Goal: Information Seeking & Learning: Learn about a topic

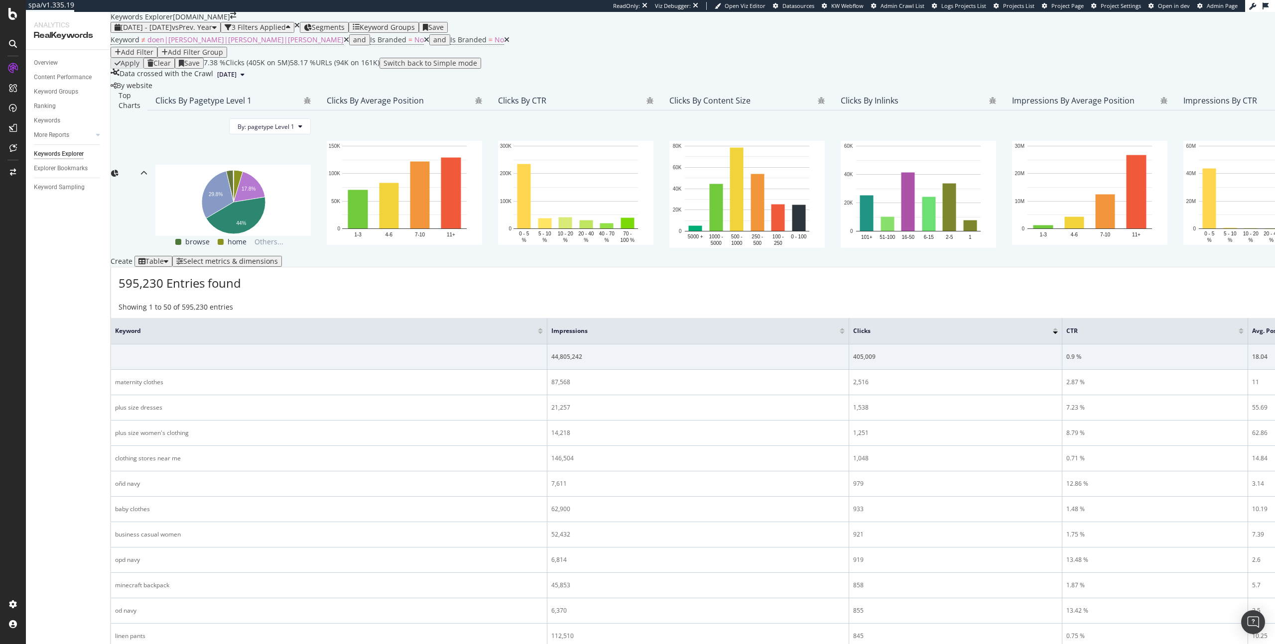
click at [720, 69] on div "Apply Clear Save 7.38 % Clicks ( 405K on 5M ) 58.17 % URLs ( 94K on 161K ) Swit…" at bounding box center [834, 63] width 1446 height 11
click at [345, 32] on span "Segments" at bounding box center [328, 26] width 33 height 9
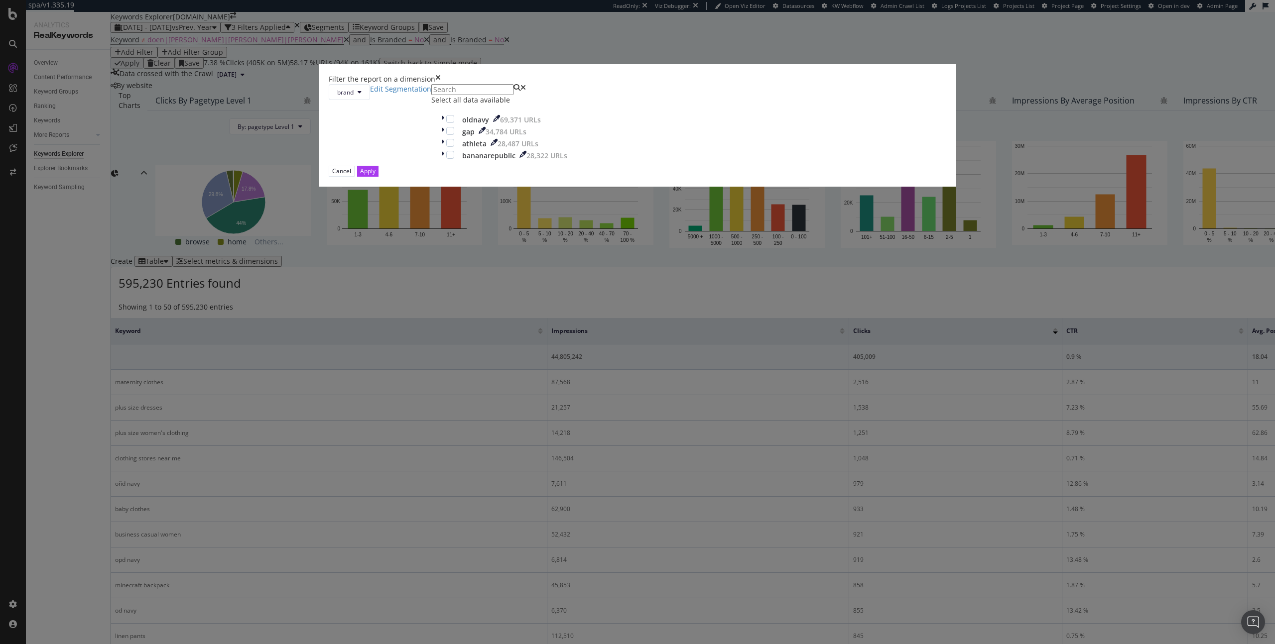
click at [724, 84] on div "Filter the report on a dimension" at bounding box center [637, 79] width 617 height 10
click at [726, 84] on div "Filter the report on a dimension" at bounding box center [637, 79] width 617 height 10
click at [727, 84] on div "Filter the report on a dimension" at bounding box center [637, 79] width 617 height 10
click at [441, 84] on icon "times" at bounding box center [437, 79] width 5 height 10
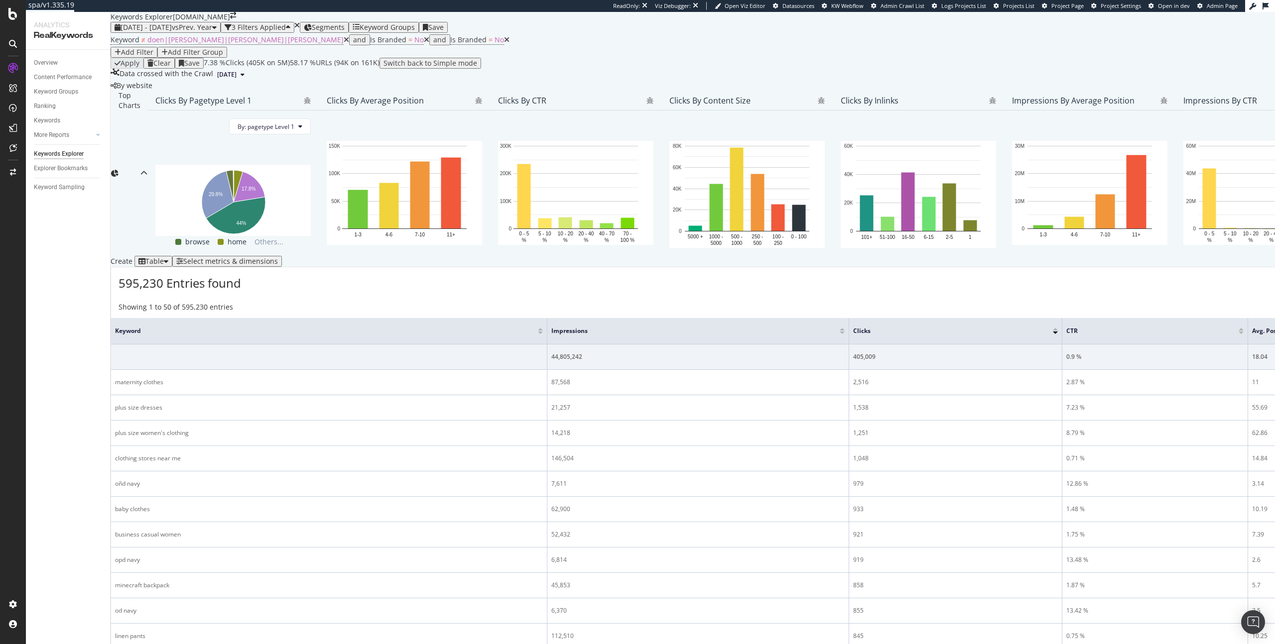
scroll to position [73, 0]
click at [345, 22] on span "Segments" at bounding box center [328, 26] width 33 height 9
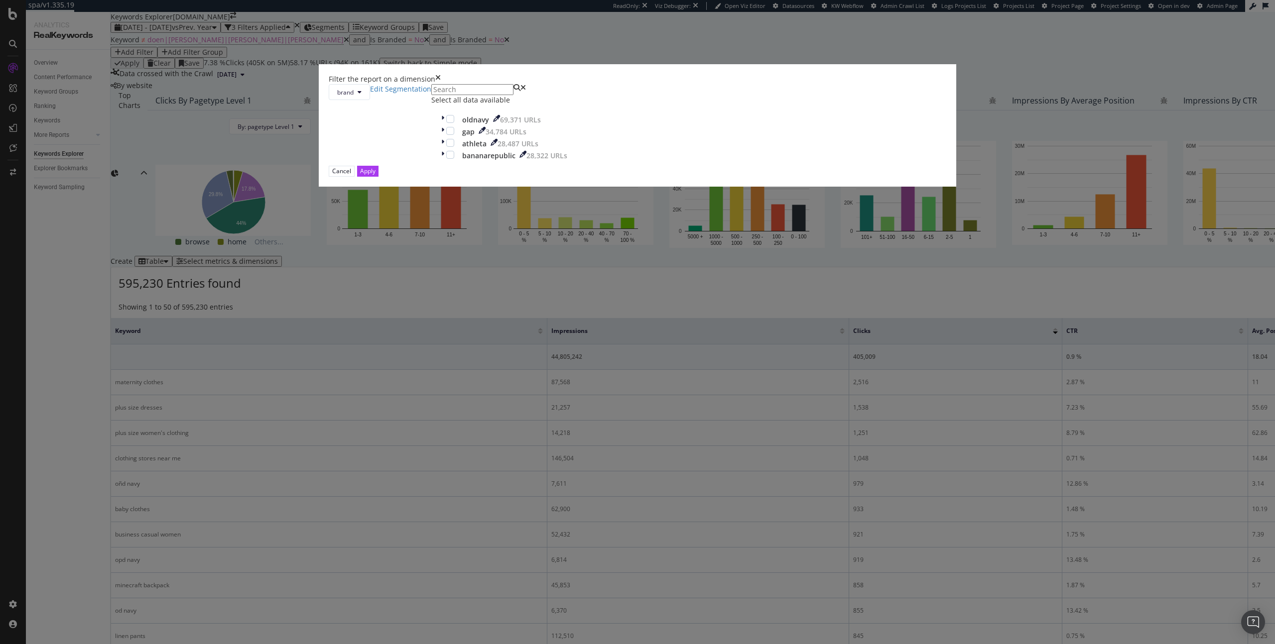
click at [358, 336] on div "Filter the report on a dimension brand Edit Segmentation Select all data availa…" at bounding box center [637, 322] width 1275 height 644
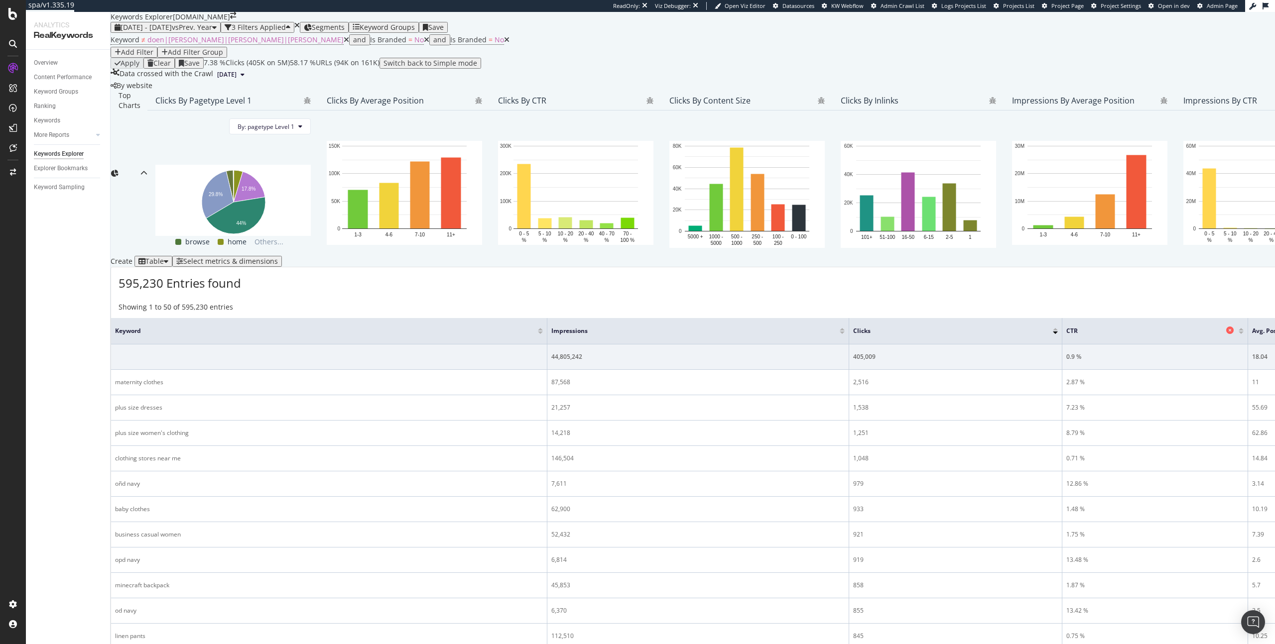
scroll to position [85, 0]
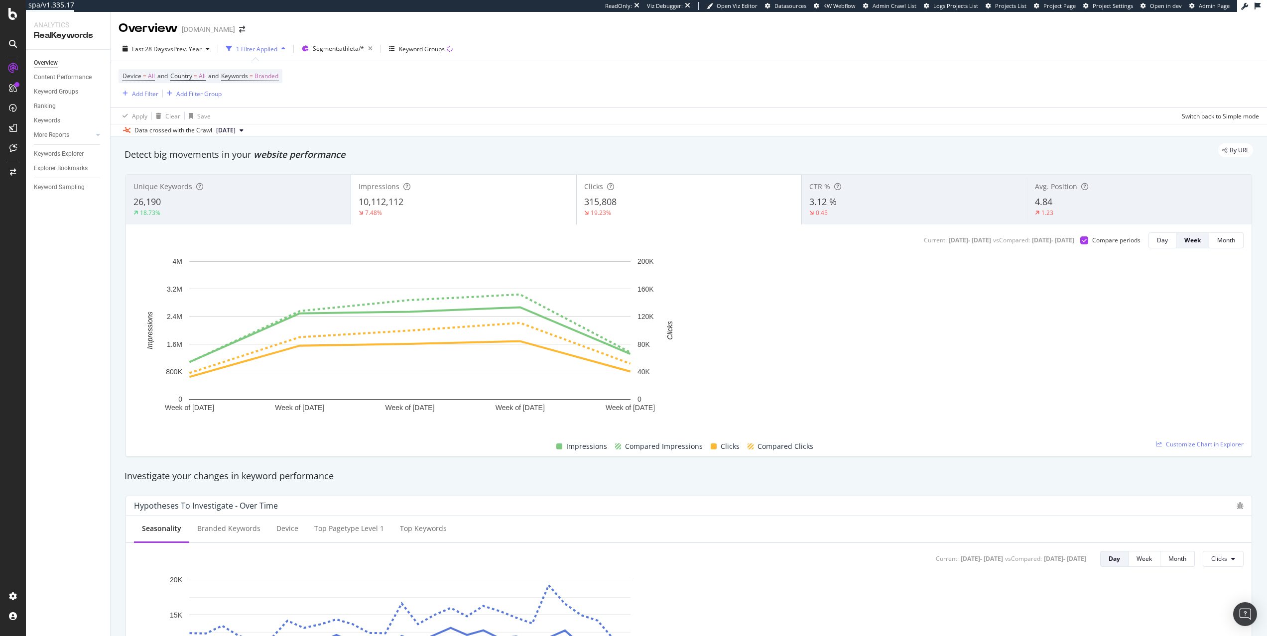
scroll to position [1394, 0]
